Goal: Information Seeking & Learning: Understand process/instructions

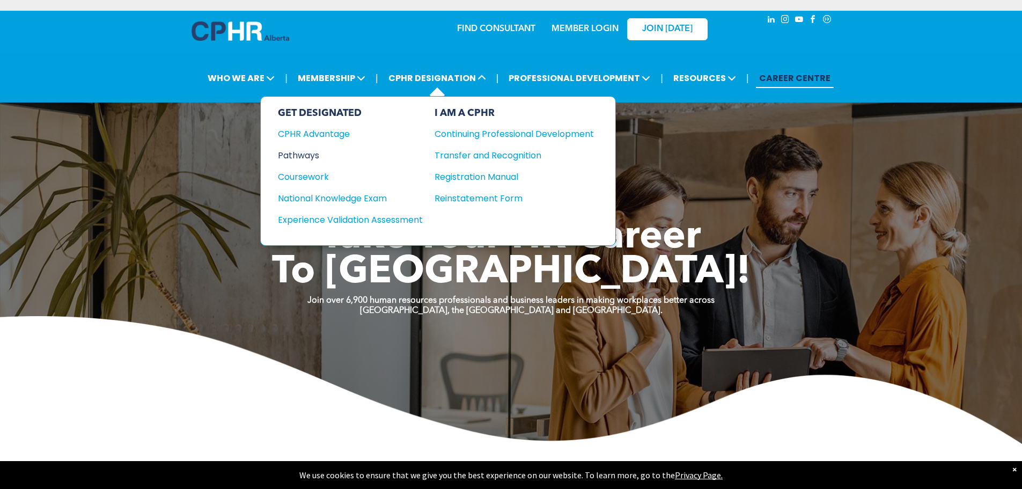
click at [304, 158] on div "Pathways" at bounding box center [343, 155] width 130 height 13
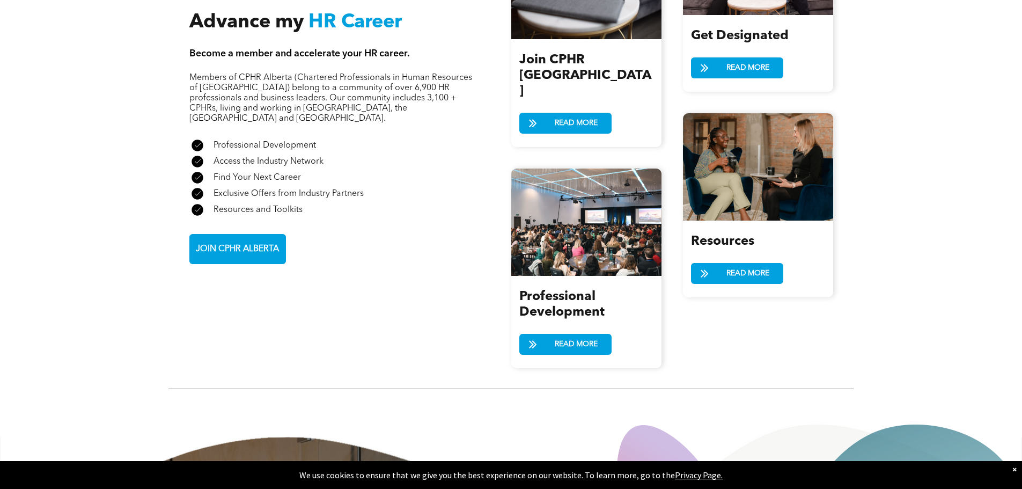
scroll to position [1502, 0]
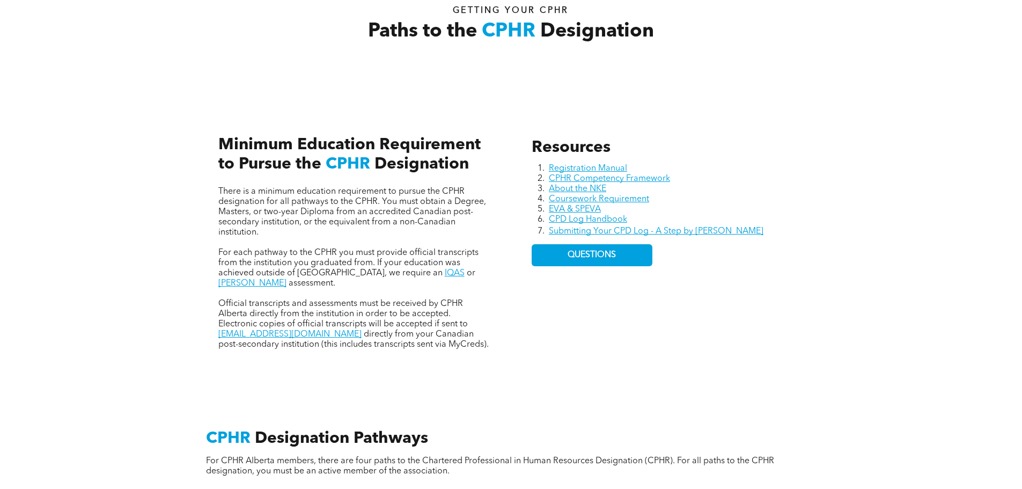
scroll to position [429, 0]
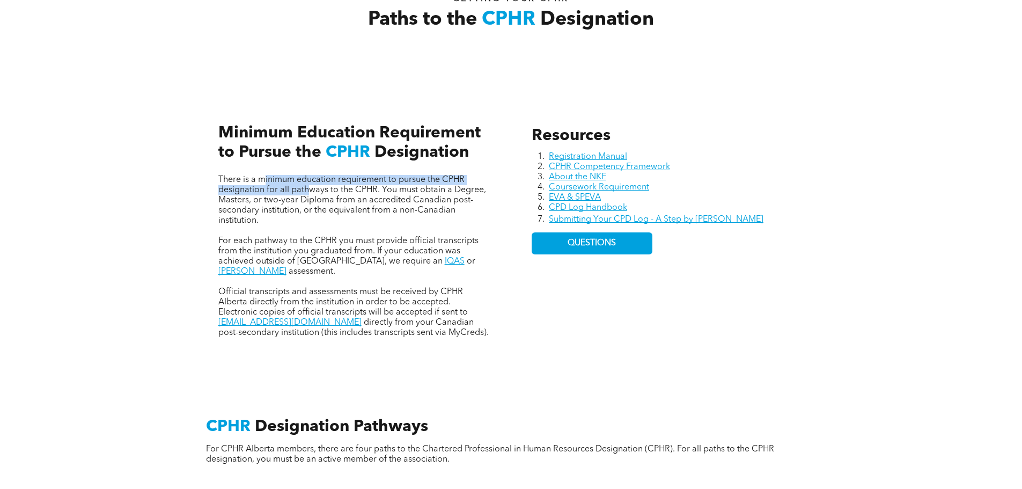
drag, startPoint x: 262, startPoint y: 183, endPoint x: 306, endPoint y: 193, distance: 45.1
click at [306, 193] on span "There is a minimum education requirement to pursue the CPHR designation for all…" at bounding box center [352, 199] width 268 height 49
click at [347, 201] on span "There is a minimum education requirement to pursue the CPHR designation for all…" at bounding box center [352, 199] width 268 height 49
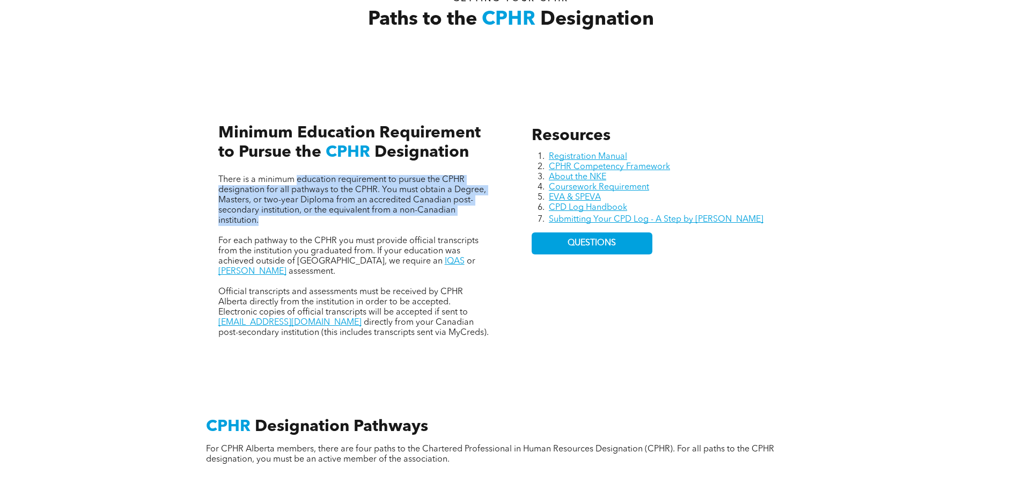
drag, startPoint x: 299, startPoint y: 180, endPoint x: 313, endPoint y: 212, distance: 35.4
click at [311, 220] on p "There is a minimum education requirement to pursue the CPHR designation for all…" at bounding box center [354, 200] width 272 height 51
click at [317, 208] on span "There is a minimum education requirement to pursue the CPHR designation for all…" at bounding box center [352, 199] width 268 height 49
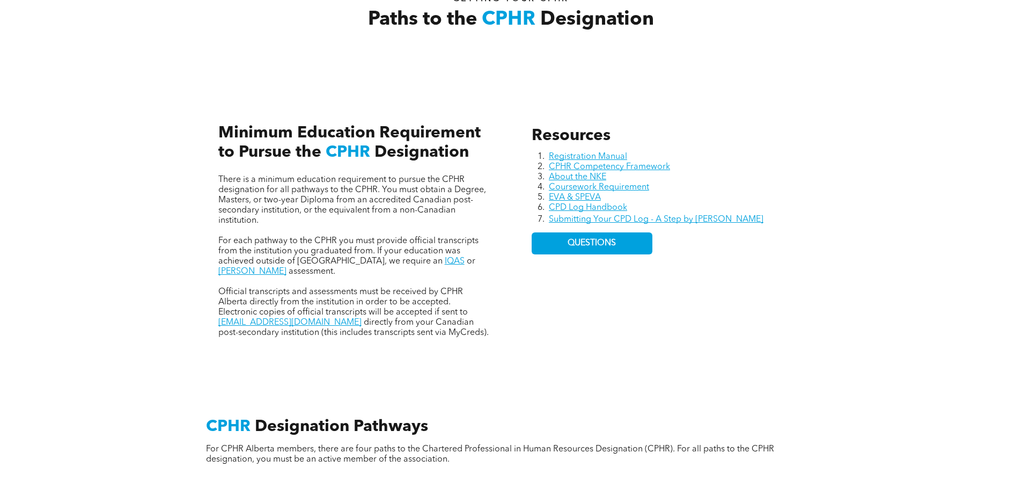
click at [327, 245] on span "For each pathway to the CPHR you must provide official transcripts from the ins…" at bounding box center [348, 250] width 260 height 29
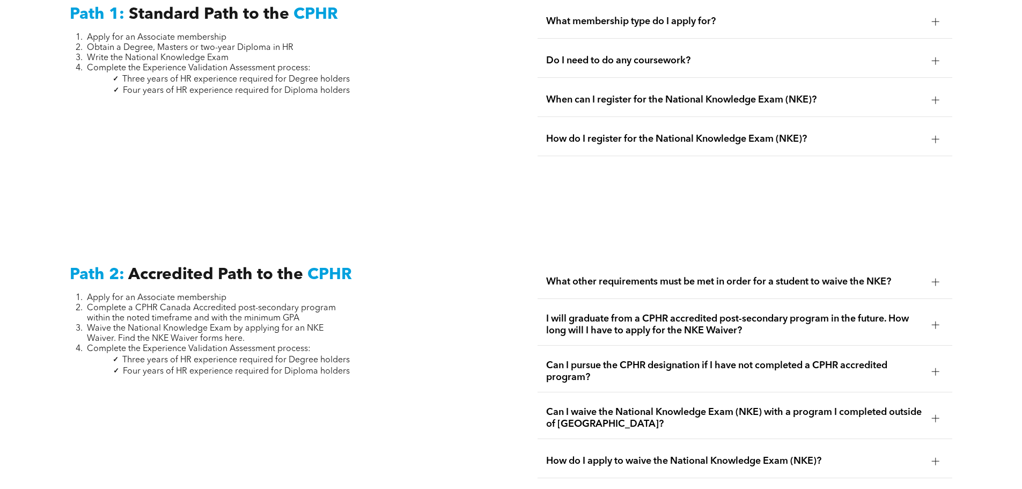
scroll to position [1555, 0]
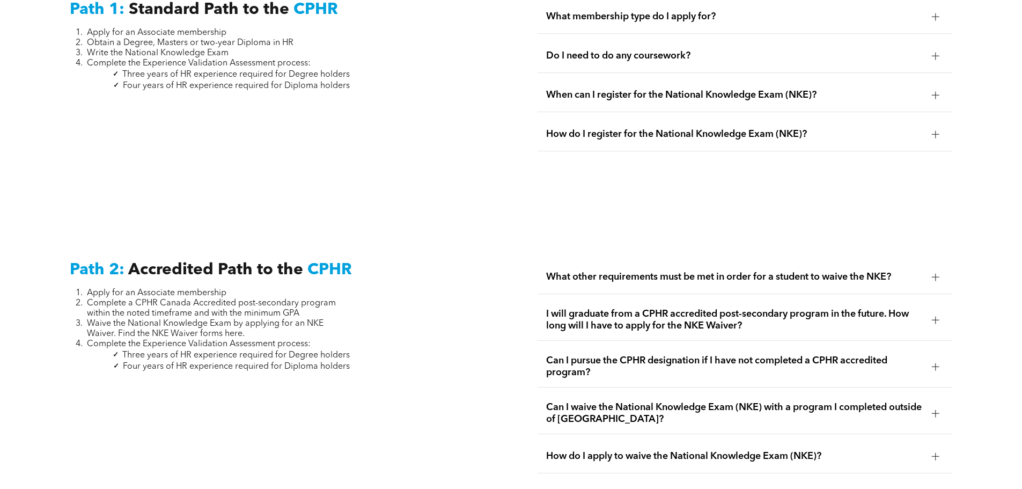
click at [645, 271] on span "What other requirements must be met in order for a student to waive the NKE?" at bounding box center [734, 277] width 377 height 12
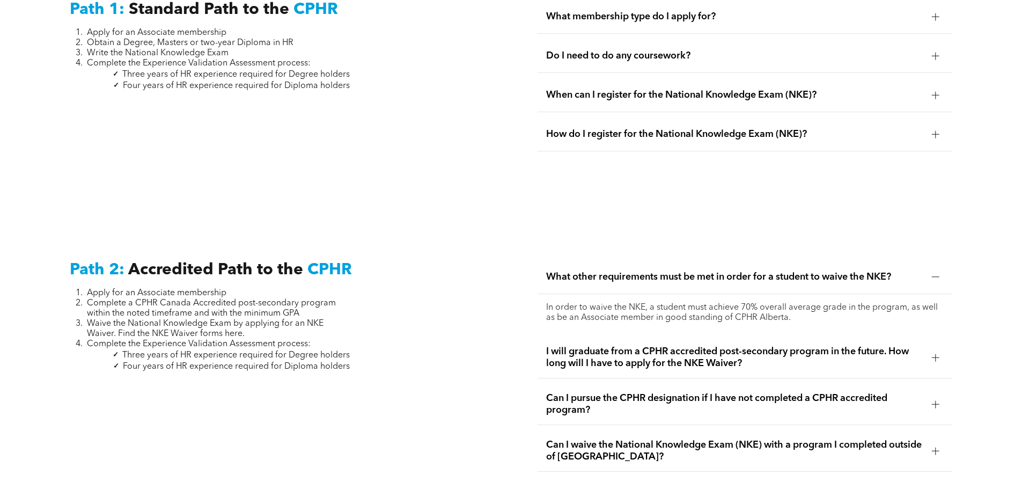
click at [645, 271] on span "What other requirements must be met in order for a student to waive the NKE?" at bounding box center [734, 277] width 377 height 12
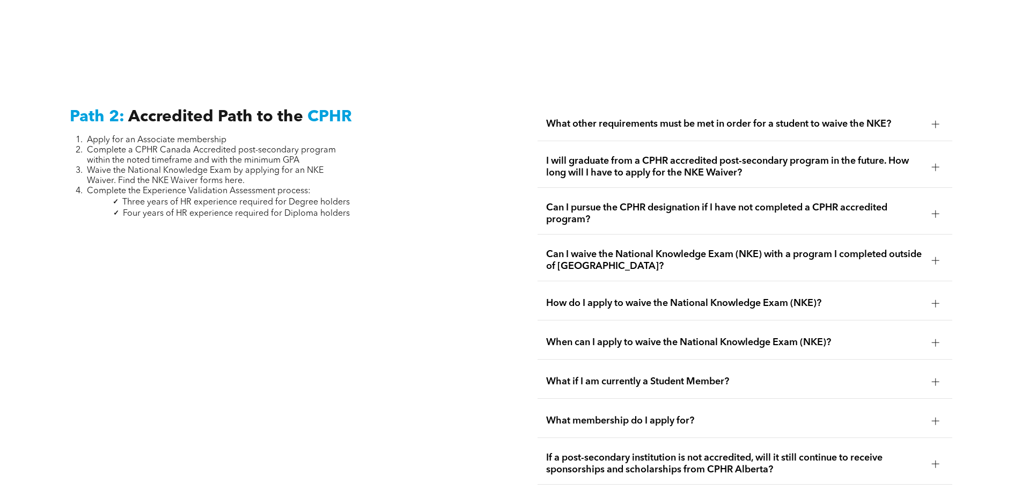
scroll to position [1716, 0]
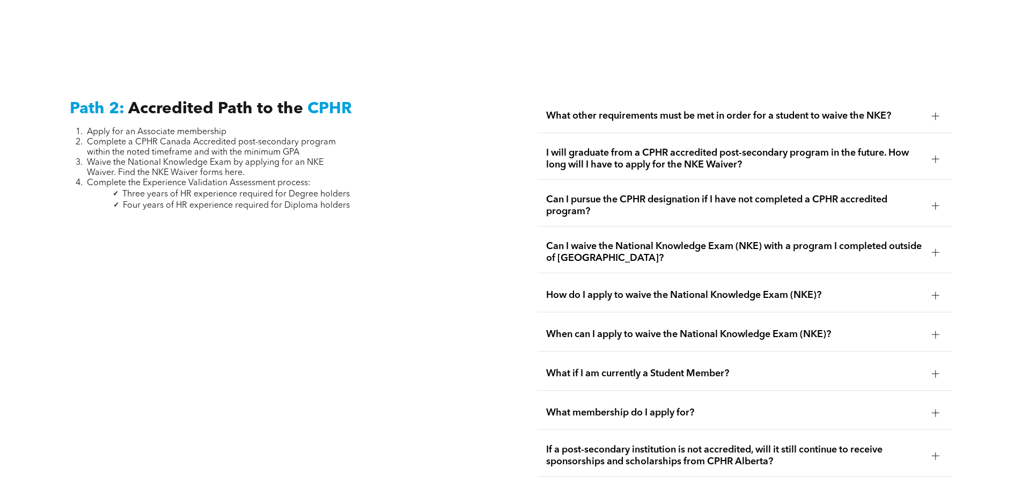
click at [632, 195] on span "Can I pursue the CPHR designation if I have not completed a CPHR accredited pro…" at bounding box center [734, 206] width 377 height 24
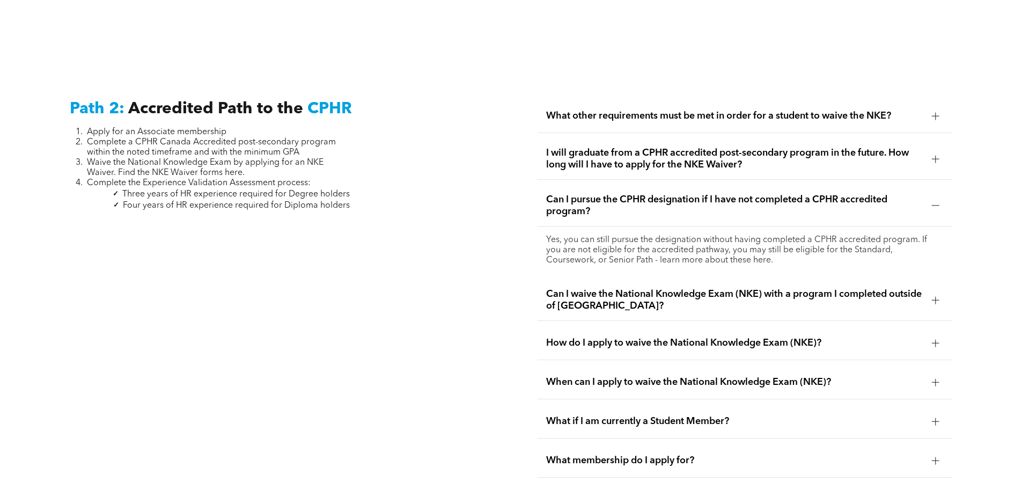
click at [623, 194] on span "Can I pursue the CPHR designation if I have not completed a CPHR accredited pro…" at bounding box center [734, 206] width 377 height 24
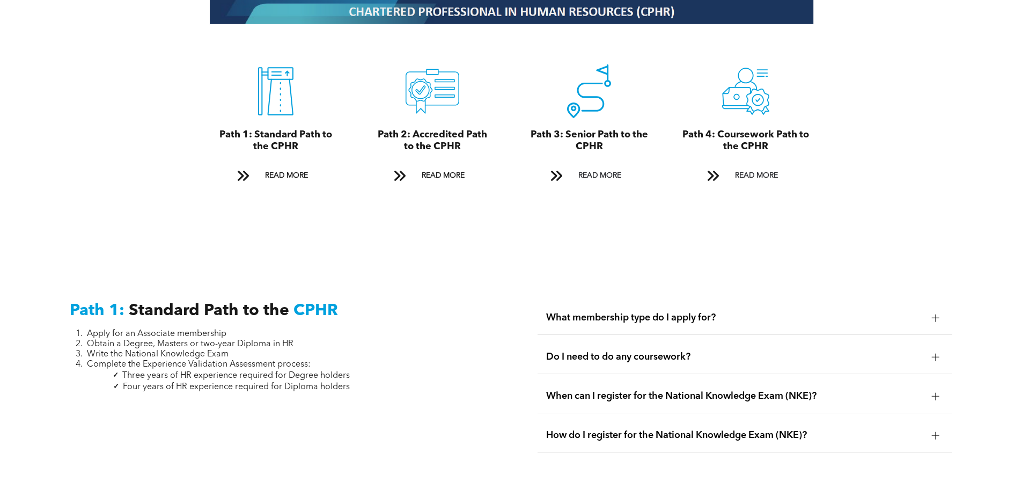
scroll to position [0, 0]
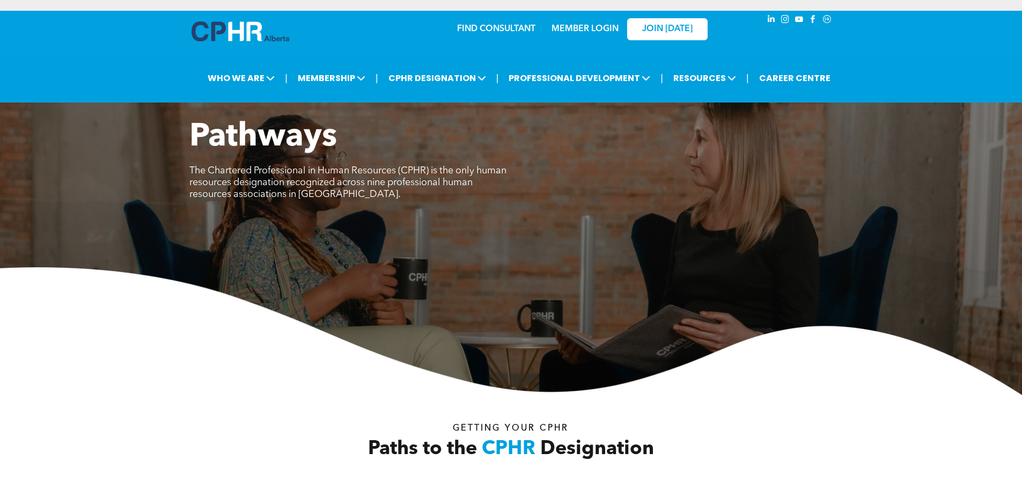
drag, startPoint x: 126, startPoint y: 254, endPoint x: 143, endPoint y: -3, distance: 258.0
